Goal: Go to known website: Access a specific website the user already knows

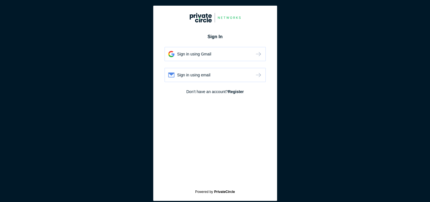
click at [205, 50] on div "Sign in using Gmail" at bounding box center [215, 54] width 101 height 14
